Goal: Navigation & Orientation: Understand site structure

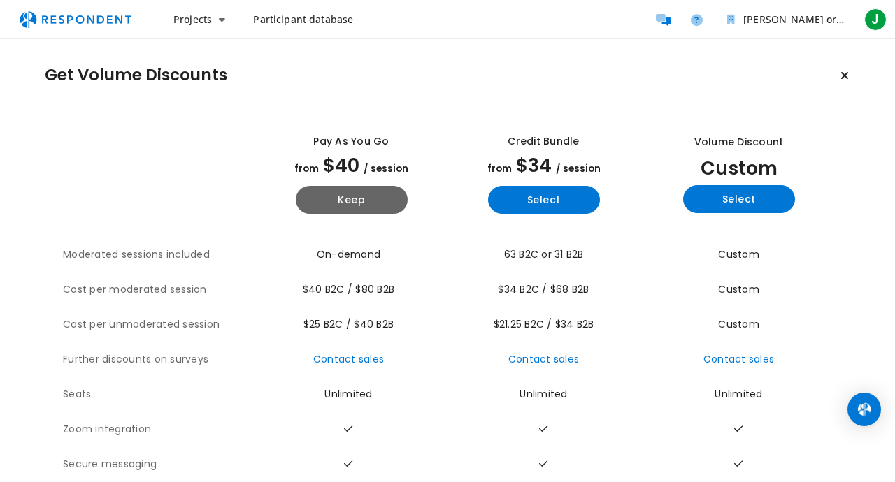
click at [848, 80] on icon "Keep current plan" at bounding box center [844, 75] width 8 height 11
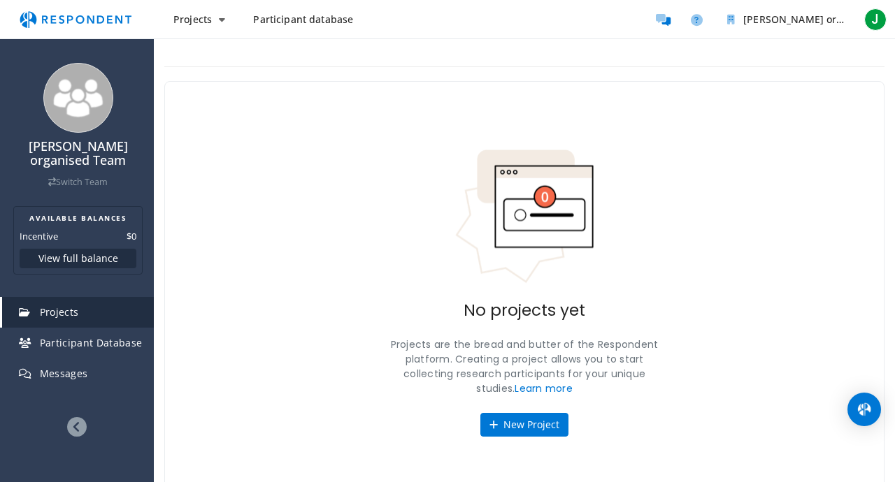
click at [557, 423] on button "New Project" at bounding box center [524, 425] width 88 height 24
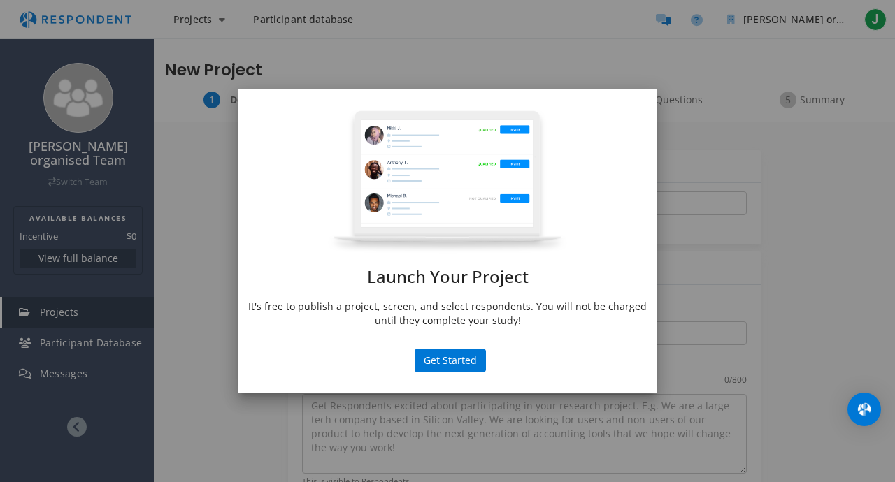
click at [476, 366] on button "Get Started" at bounding box center [450, 361] width 71 height 24
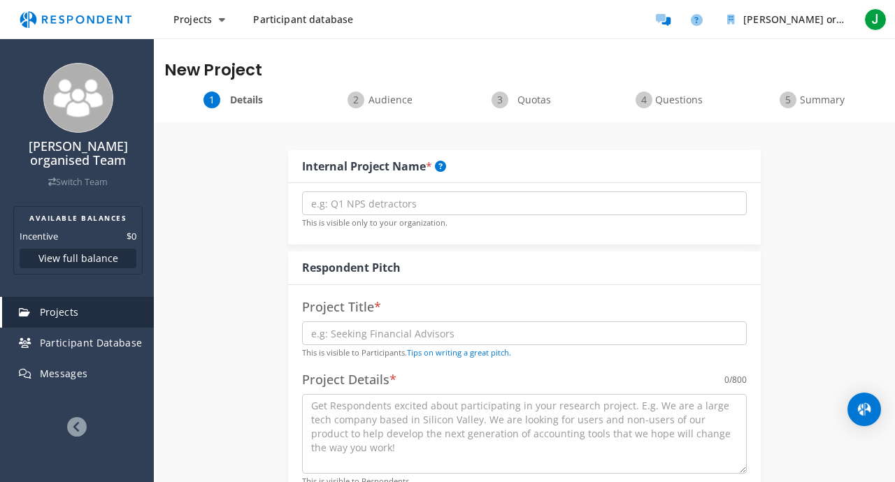
click at [124, 339] on link "Participant Database" at bounding box center [78, 343] width 152 height 31
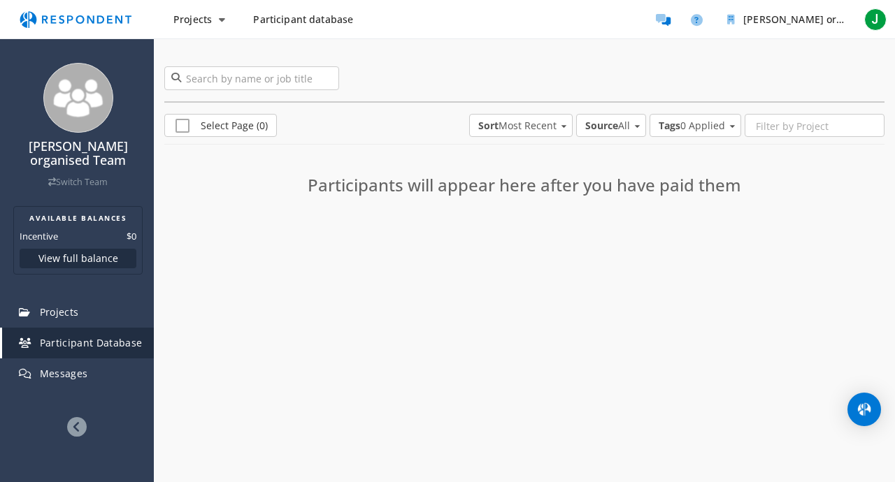
click at [142, 304] on link "Projects" at bounding box center [78, 312] width 152 height 31
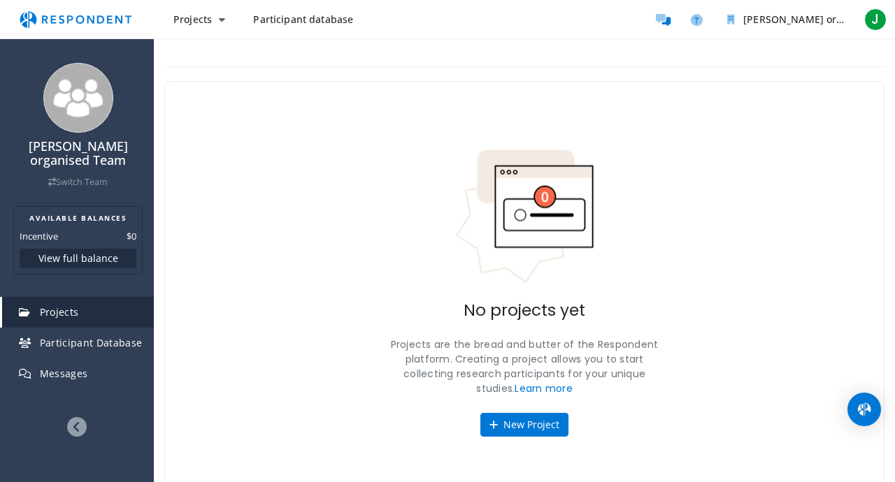
click at [226, 12] on button "Projects" at bounding box center [199, 19] width 74 height 25
click at [302, 103] on link "Projects dashboard" at bounding box center [251, 89] width 179 height 34
click at [327, 18] on span "Participant database" at bounding box center [303, 19] width 100 height 13
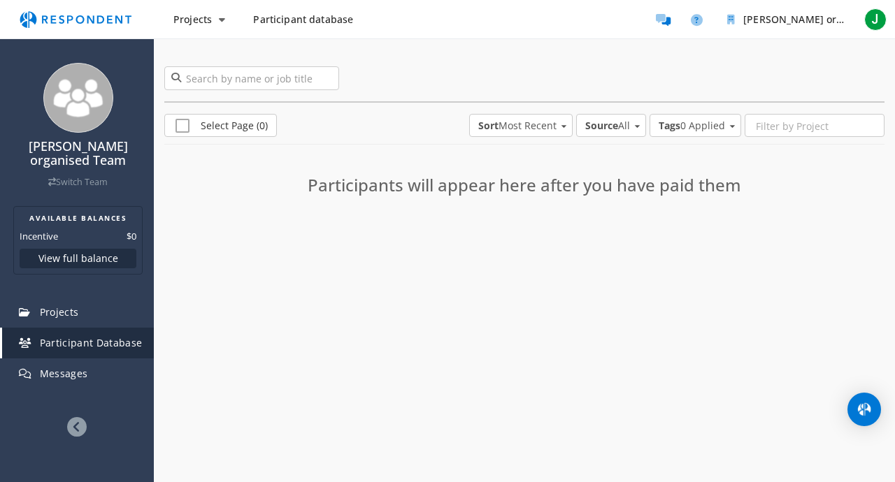
click at [99, 359] on link "Messages" at bounding box center [78, 374] width 152 height 31
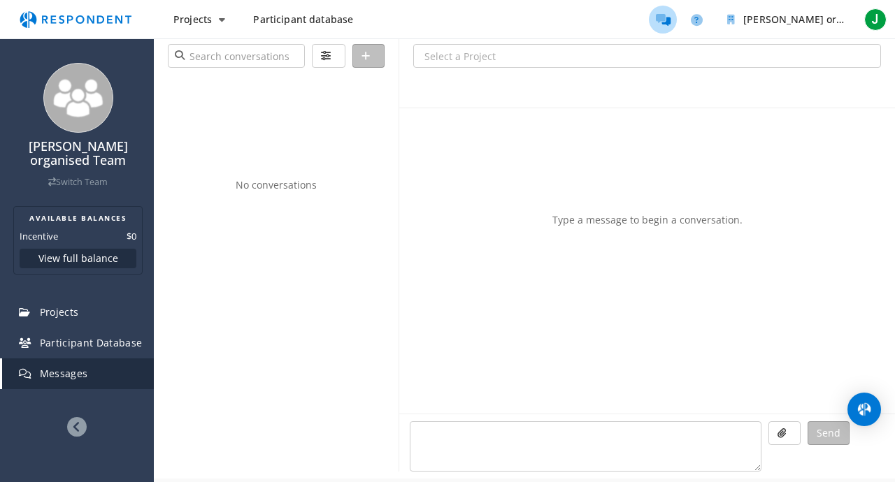
click at [72, 417] on icon at bounding box center [77, 427] width 20 height 20
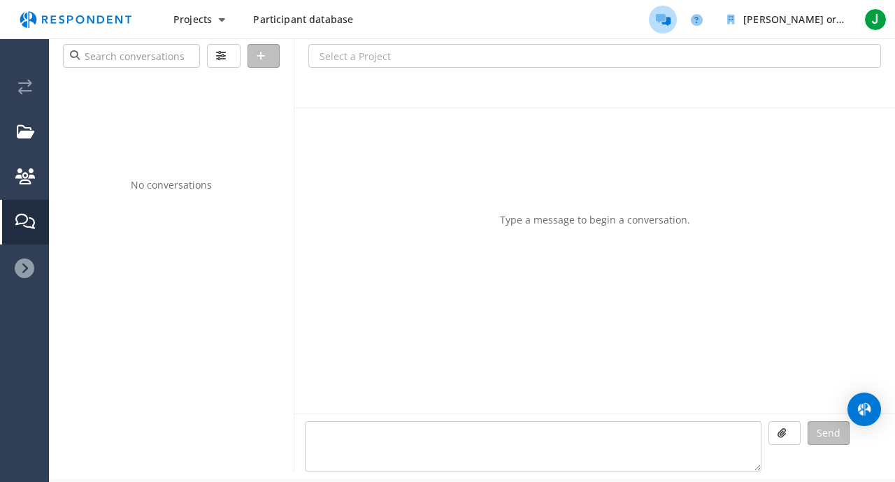
click at [36, 268] on div at bounding box center [24, 269] width 49 height 20
